Goal: Navigation & Orientation: Find specific page/section

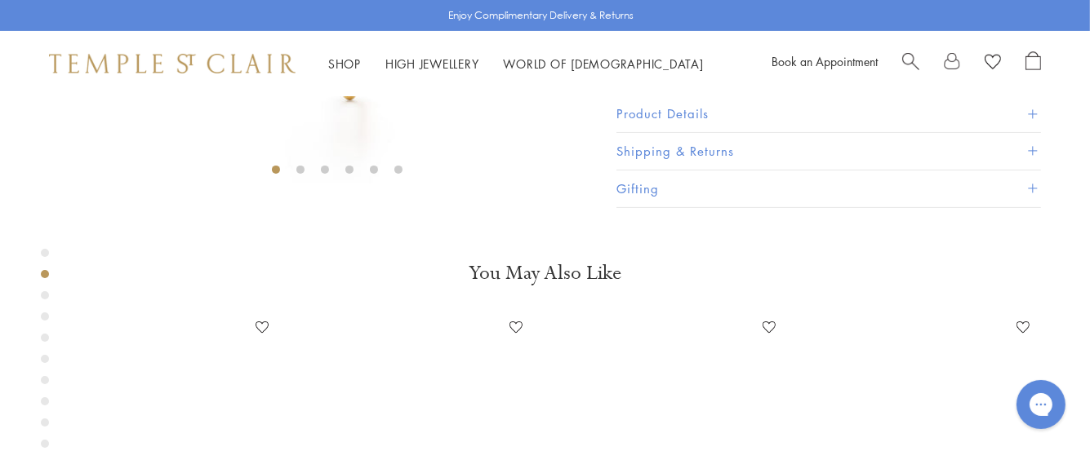
scroll to position [260, 0]
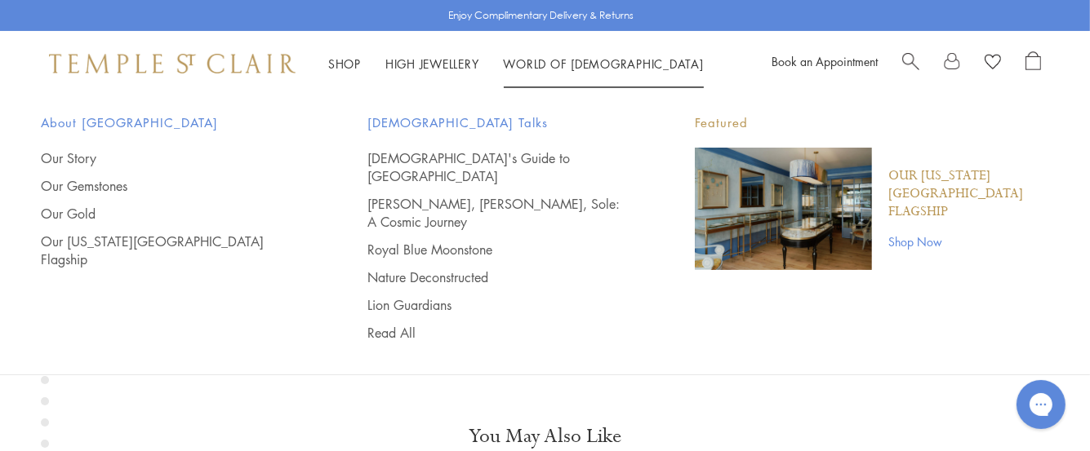
click at [536, 60] on link "World of [GEOGRAPHIC_DATA][DEMOGRAPHIC_DATA]" at bounding box center [604, 64] width 200 height 16
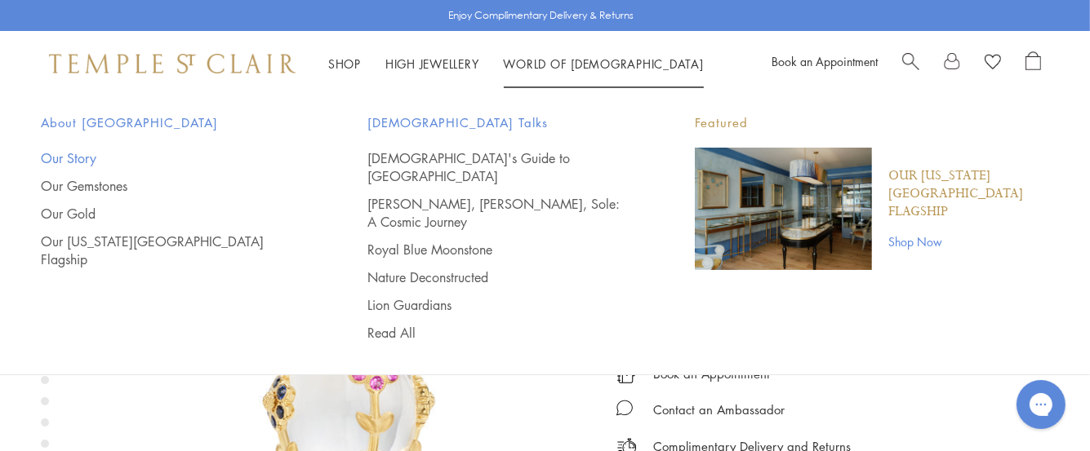
click at [56, 156] on link "Our Story" at bounding box center [172, 158] width 262 height 18
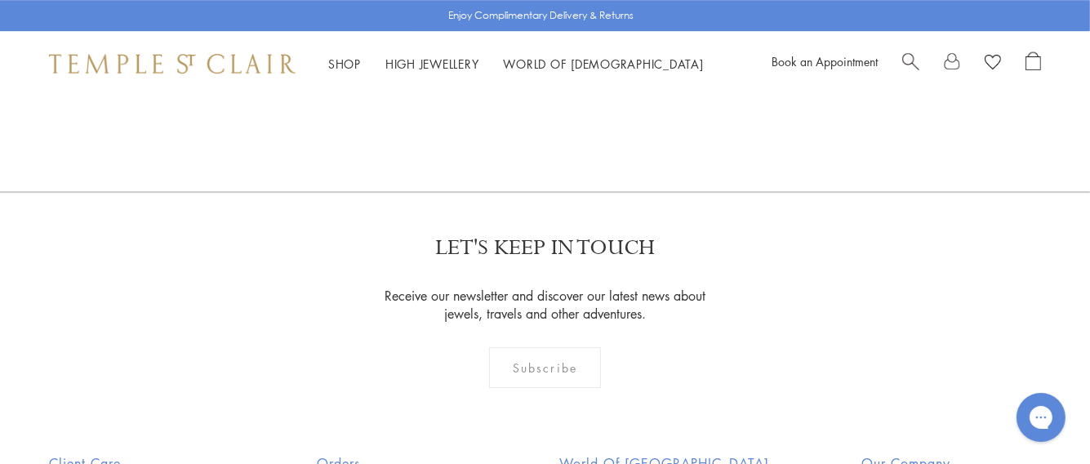
scroll to position [9876, 0]
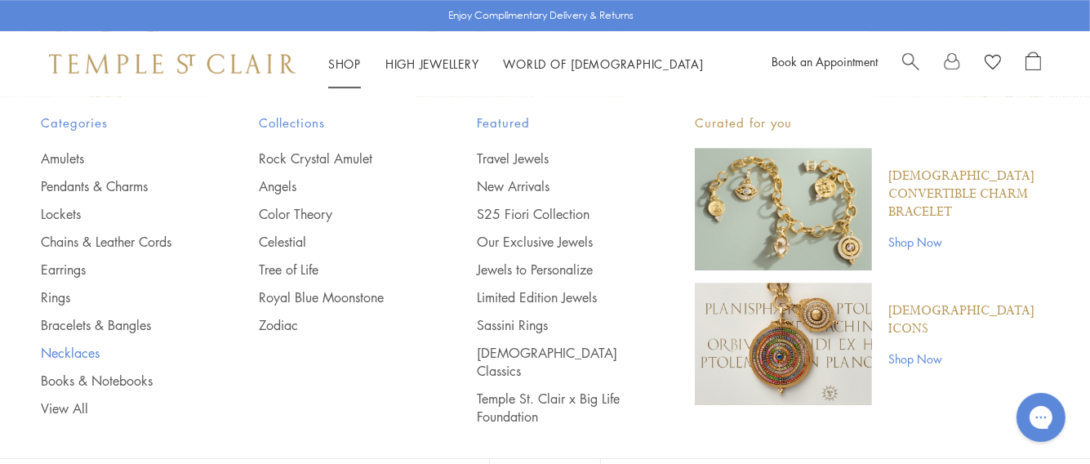
click at [72, 349] on link "Necklaces" at bounding box center [117, 353] width 153 height 18
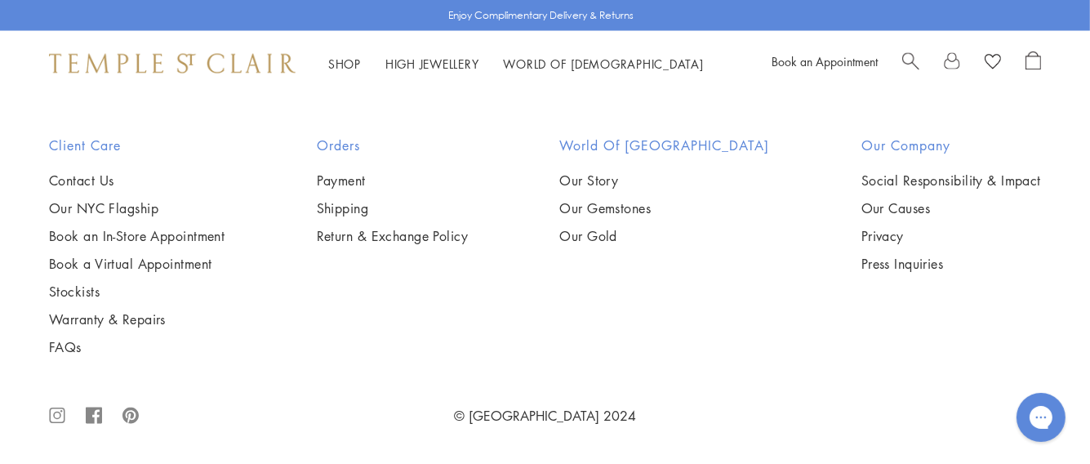
scroll to position [3836, 0]
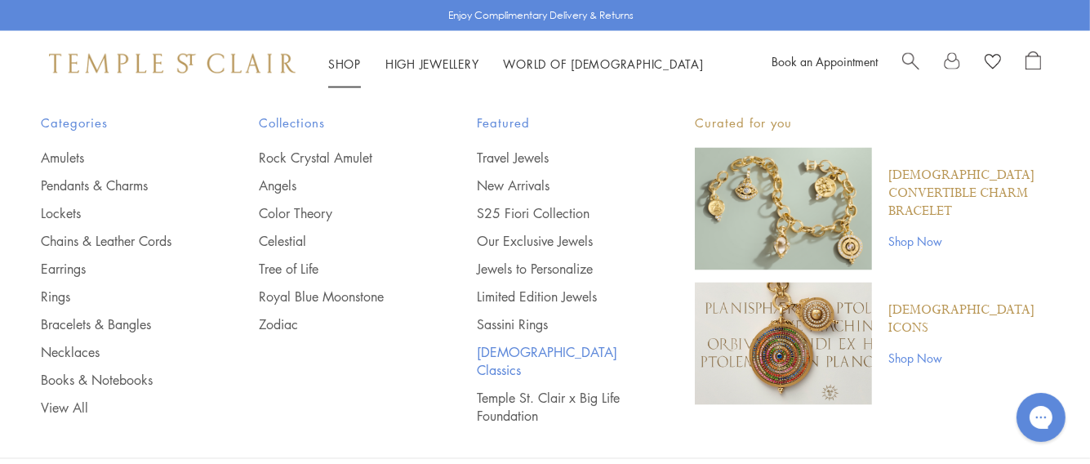
click at [477, 356] on link "[DEMOGRAPHIC_DATA] Classics" at bounding box center [553, 362] width 153 height 36
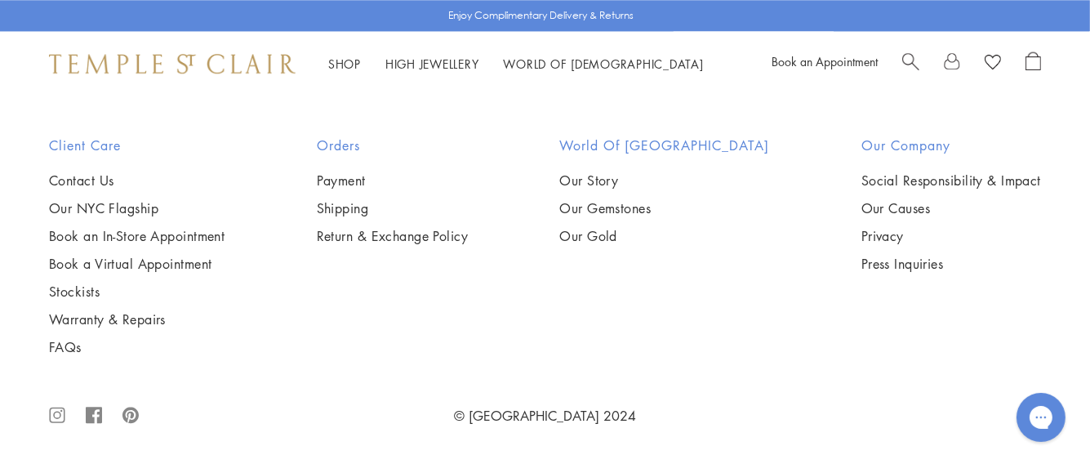
scroll to position [11019, 0]
